Goal: Information Seeking & Learning: Learn about a topic

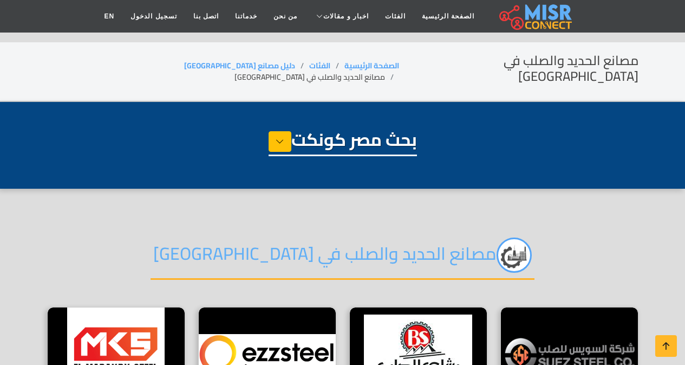
select select "**********"
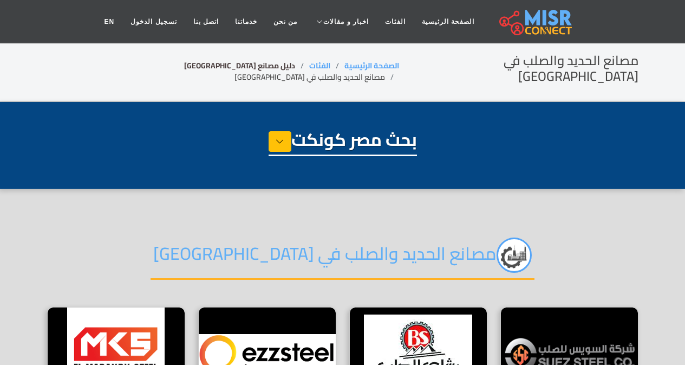
click at [199, 63] on link "دليل مصانع [GEOGRAPHIC_DATA]" at bounding box center [239, 65] width 111 height 14
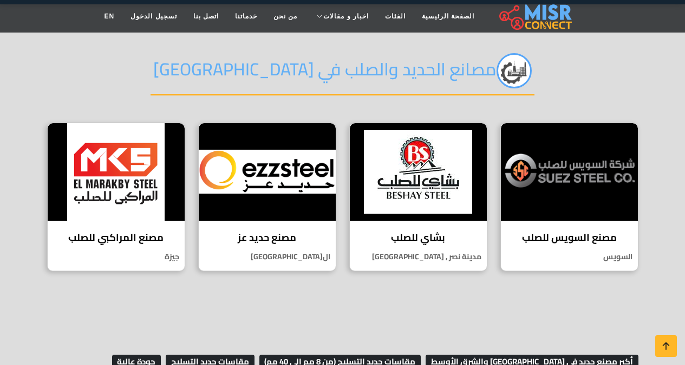
scroll to position [162, 0]
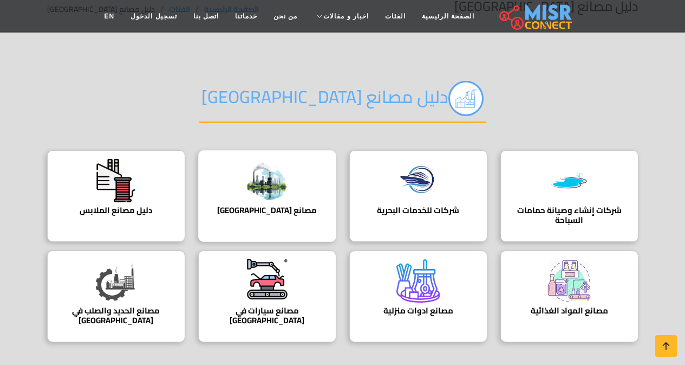
scroll to position [108, 0]
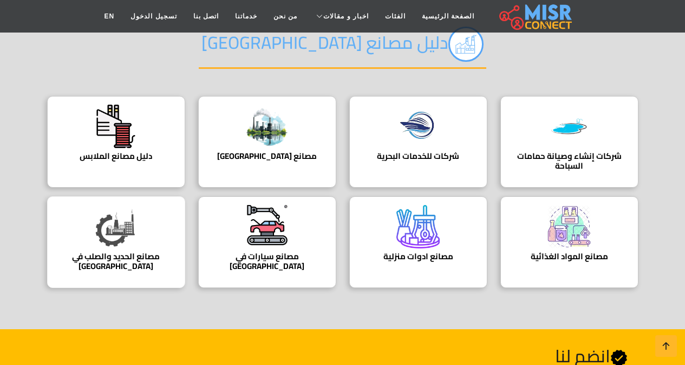
click at [125, 238] on img at bounding box center [115, 226] width 43 height 43
click at [266, 224] on img at bounding box center [266, 226] width 43 height 42
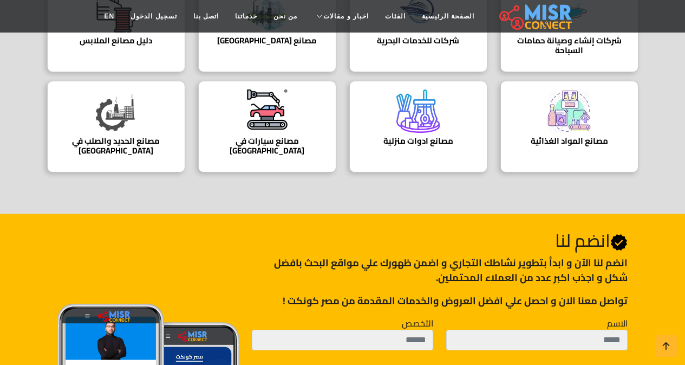
scroll to position [162, 0]
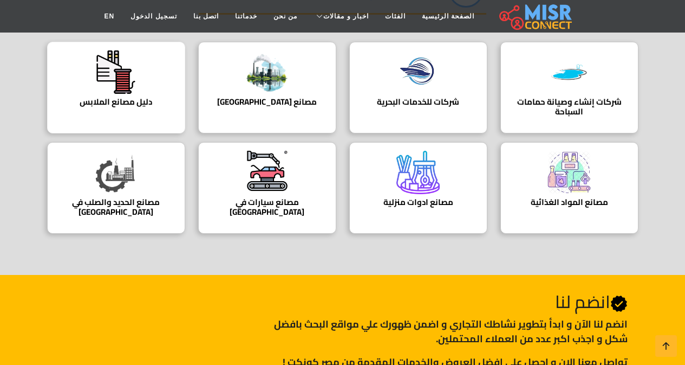
click at [133, 97] on h4 "دليل مصانع الملابس" at bounding box center [116, 102] width 105 height 10
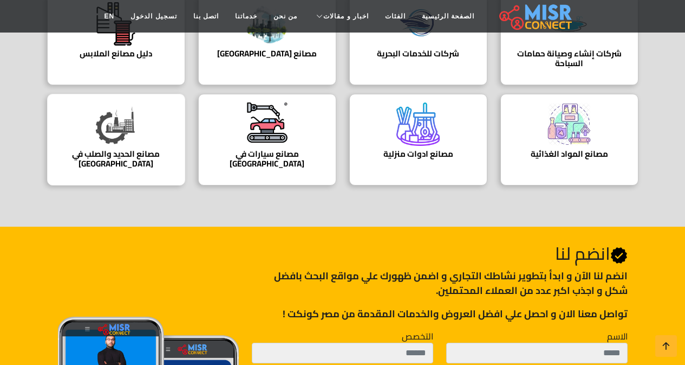
scroll to position [433, 0]
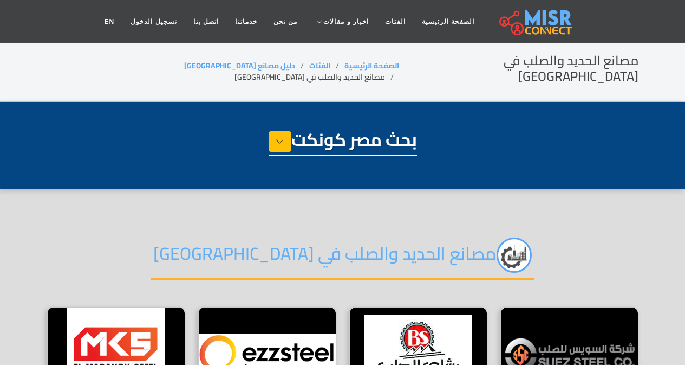
select select "**********"
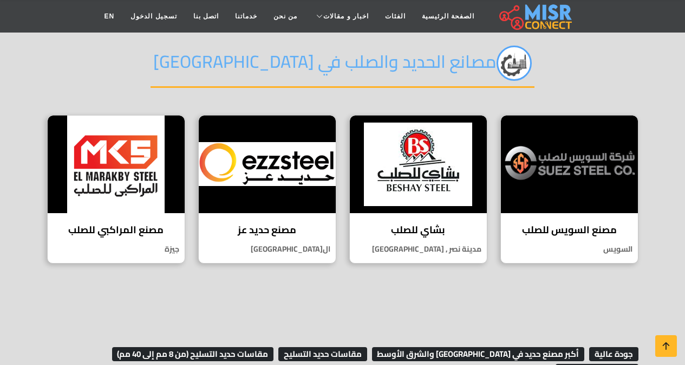
scroll to position [271, 0]
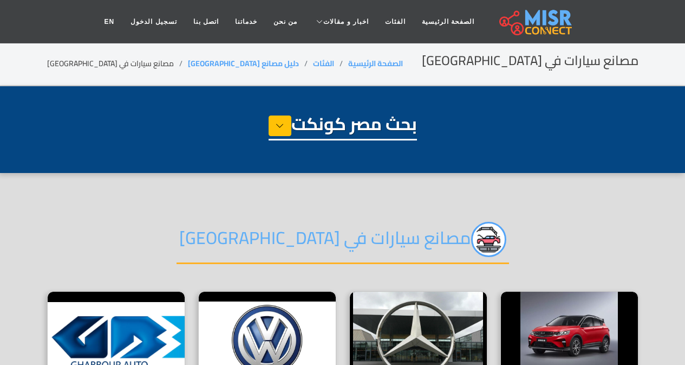
select select "**********"
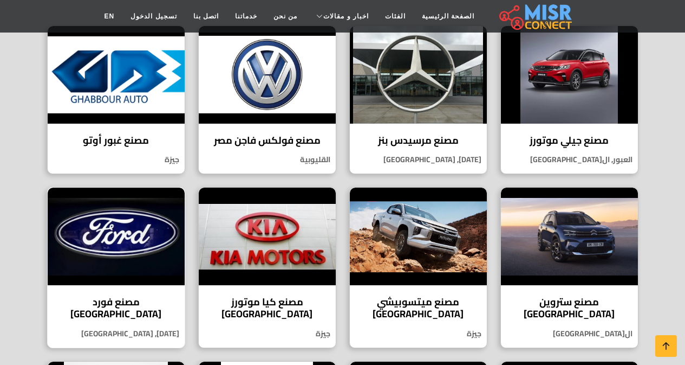
scroll to position [325, 0]
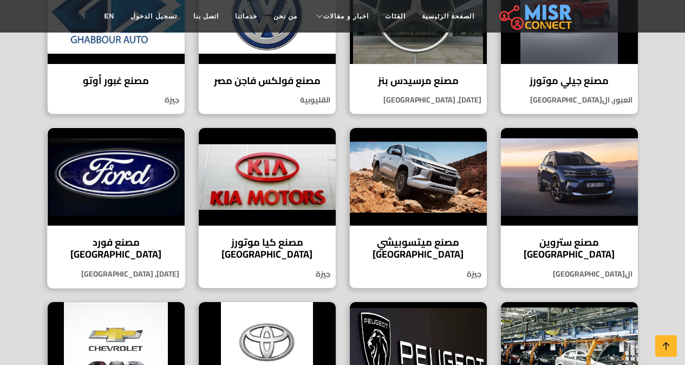
click at [148, 178] on img at bounding box center [116, 176] width 137 height 97
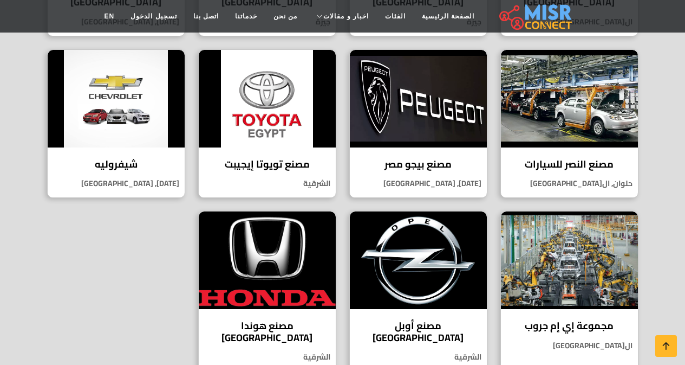
scroll to position [596, 0]
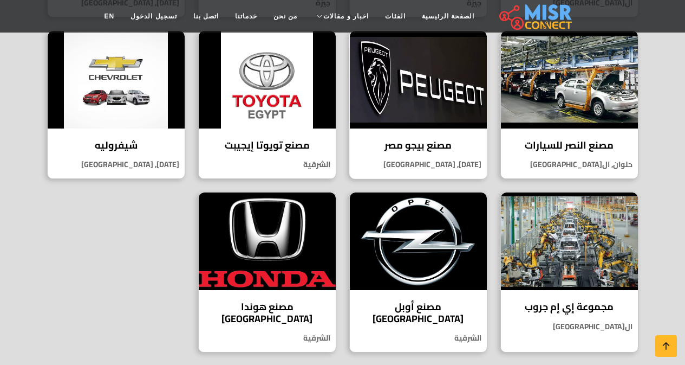
click at [407, 106] on img at bounding box center [418, 79] width 137 height 97
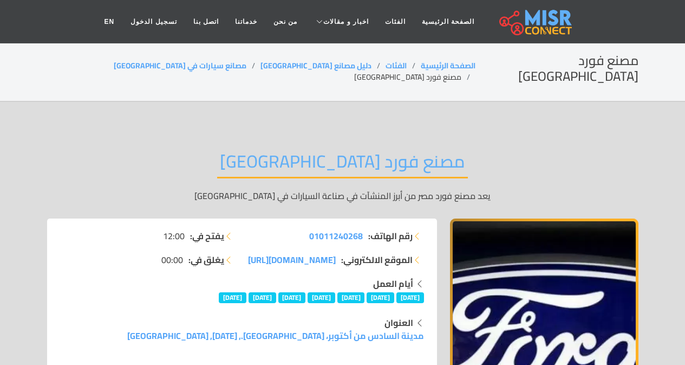
click at [382, 151] on h2 "مصنع فورد مصر" at bounding box center [342, 165] width 251 height 28
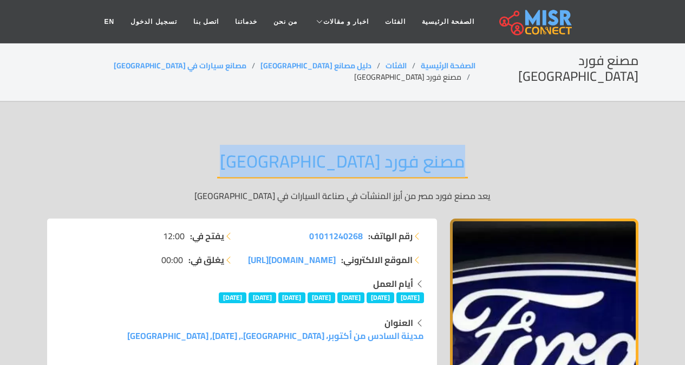
click at [382, 151] on h2 "مصنع فورد مصر" at bounding box center [342, 165] width 251 height 28
copy div "مصنع فورد مصر"
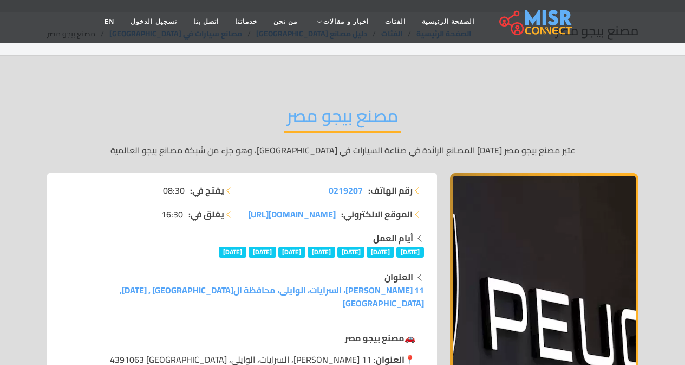
scroll to position [54, 0]
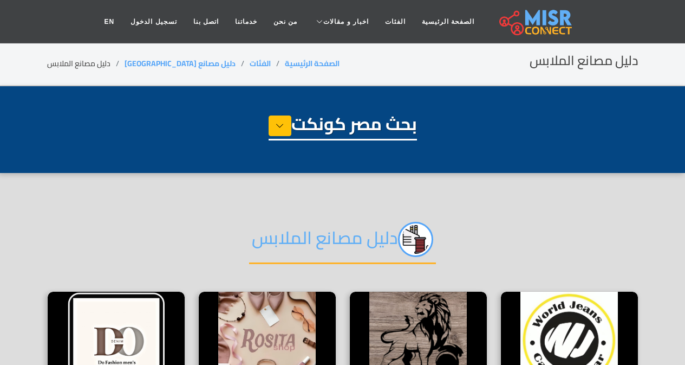
select select "**********"
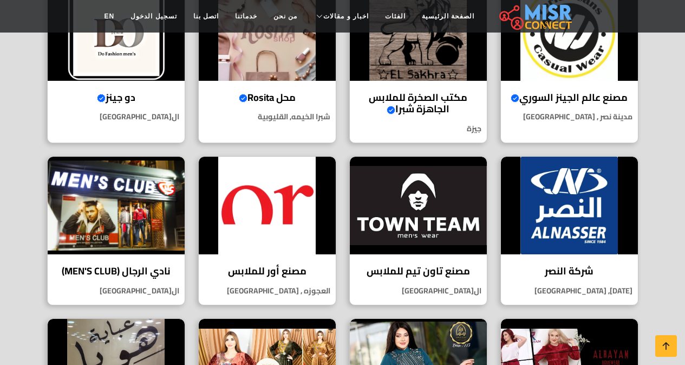
scroll to position [433, 0]
